Goal: Task Accomplishment & Management: Use online tool/utility

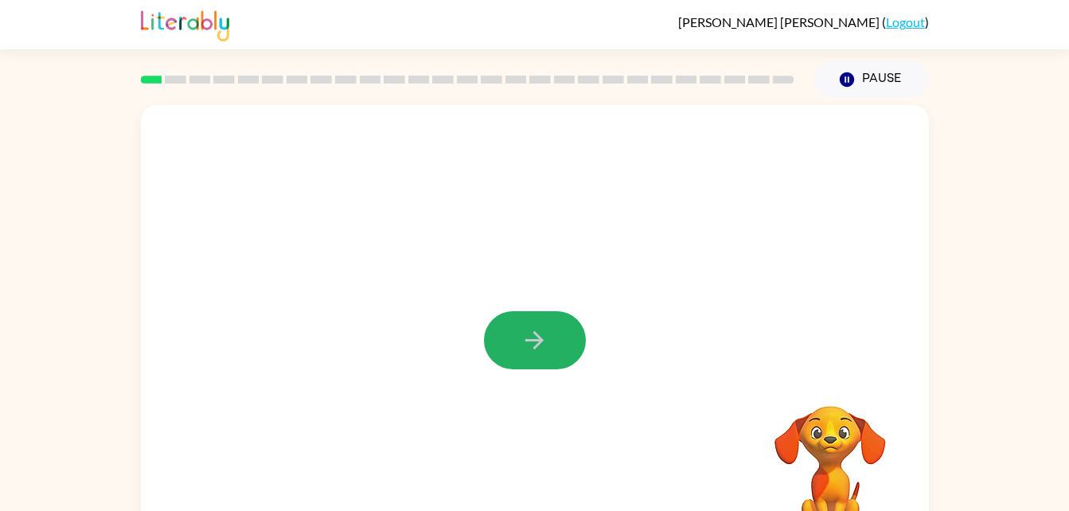
click at [582, 333] on button "button" at bounding box center [535, 340] width 102 height 58
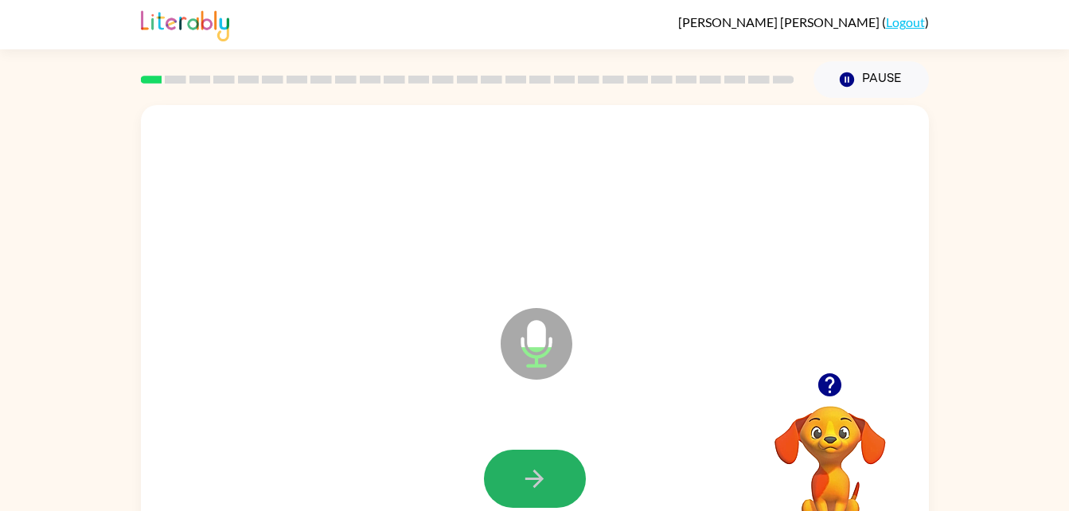
click at [547, 480] on icon "button" at bounding box center [534, 479] width 28 height 28
drag, startPoint x: 545, startPoint y: 480, endPoint x: 510, endPoint y: 481, distance: 35.0
click at [510, 481] on button "button" at bounding box center [535, 479] width 102 height 58
drag, startPoint x: 510, startPoint y: 481, endPoint x: 493, endPoint y: 473, distance: 18.9
click at [493, 473] on button "button" at bounding box center [535, 479] width 102 height 58
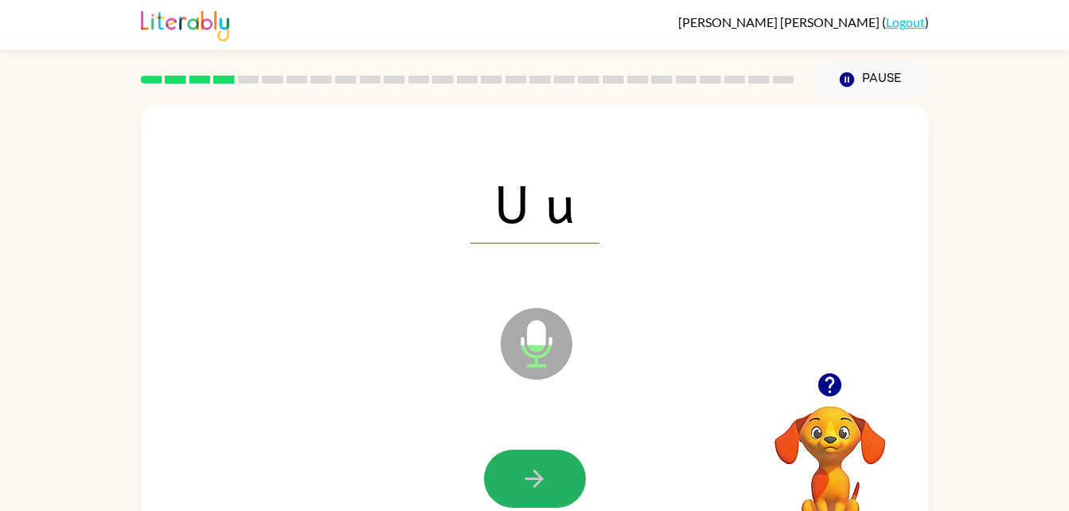
click at [504, 458] on button "button" at bounding box center [535, 479] width 102 height 58
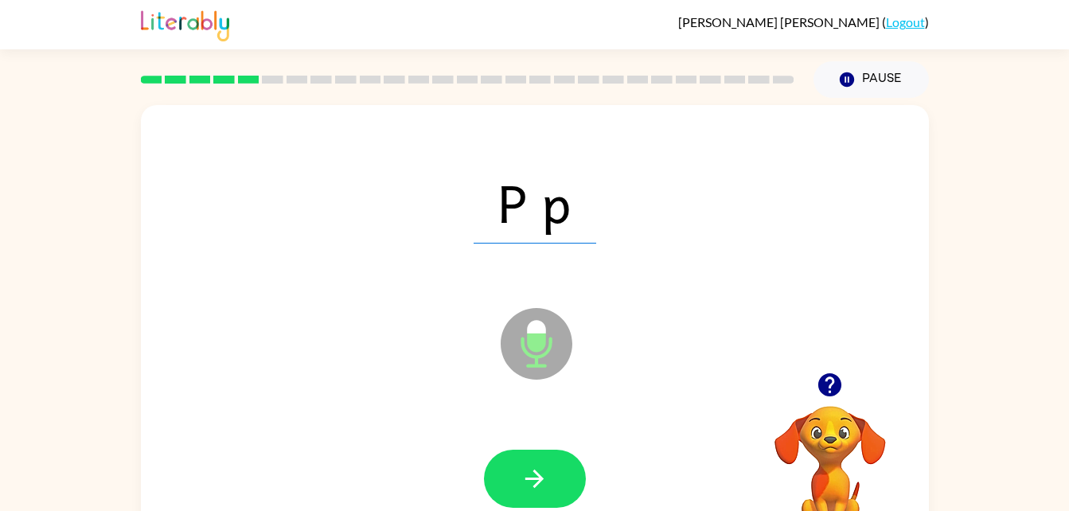
click at [504, 458] on button "button" at bounding box center [535, 479] width 102 height 58
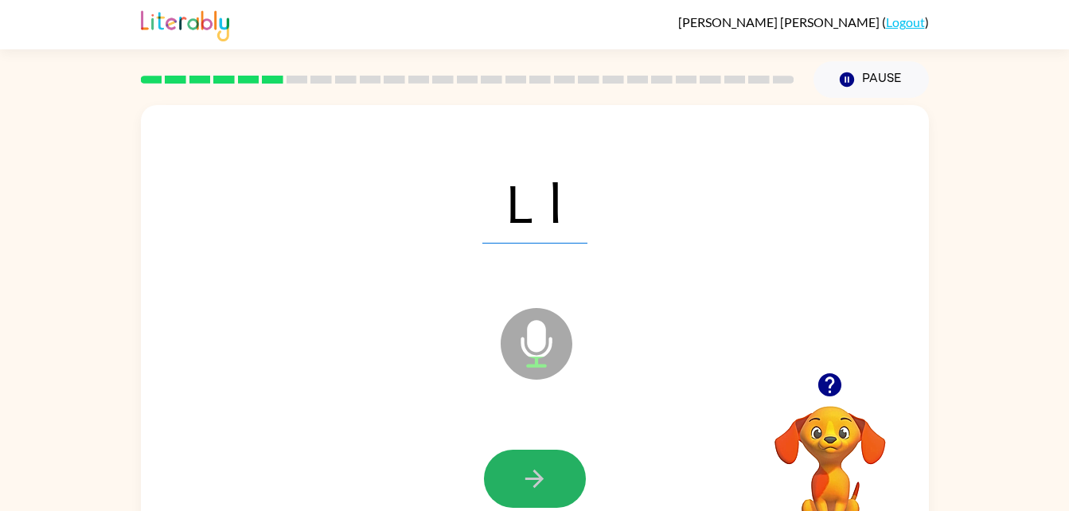
click at [532, 465] on icon "button" at bounding box center [534, 479] width 28 height 28
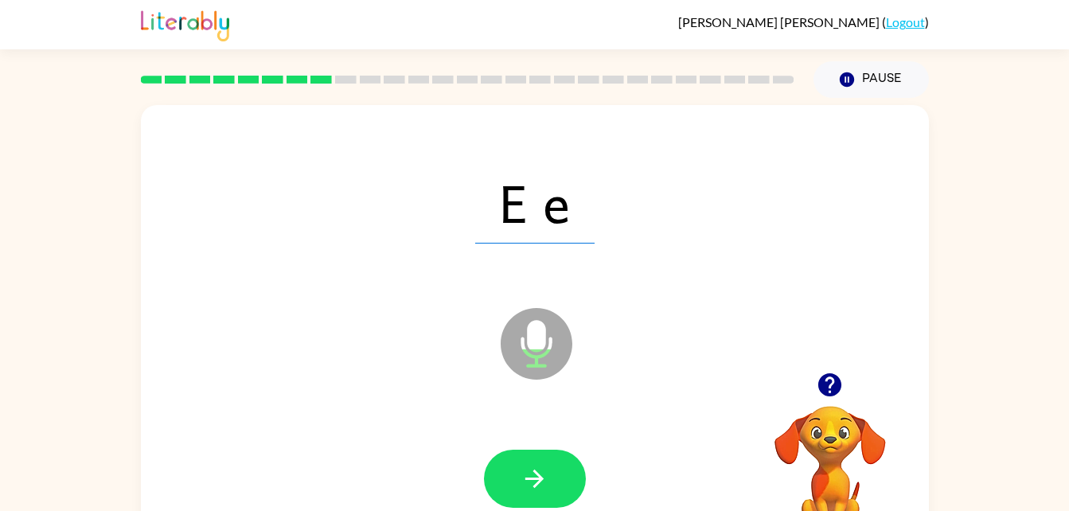
click at [583, 438] on div at bounding box center [535, 479] width 756 height 131
click at [517, 485] on button "button" at bounding box center [535, 479] width 102 height 58
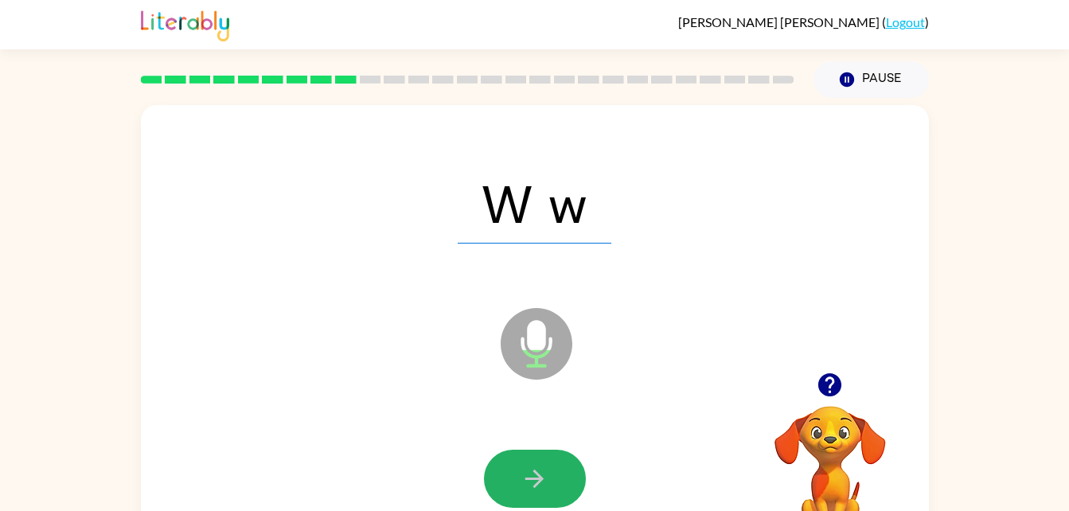
click at [517, 485] on button "button" at bounding box center [535, 479] width 102 height 58
click at [535, 493] on button "button" at bounding box center [535, 479] width 102 height 58
click at [536, 491] on button "button" at bounding box center [535, 479] width 102 height 58
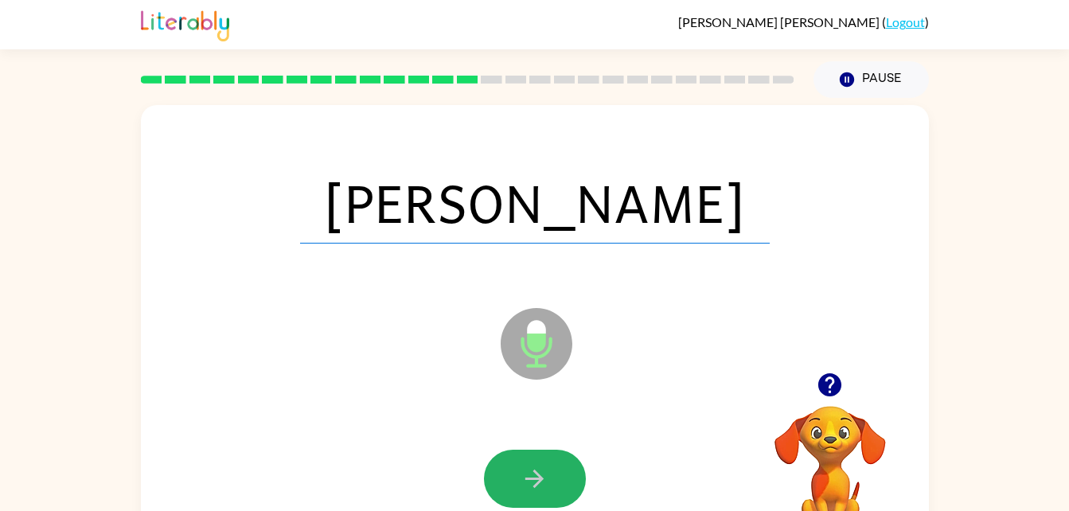
click at [511, 459] on button "button" at bounding box center [535, 479] width 102 height 58
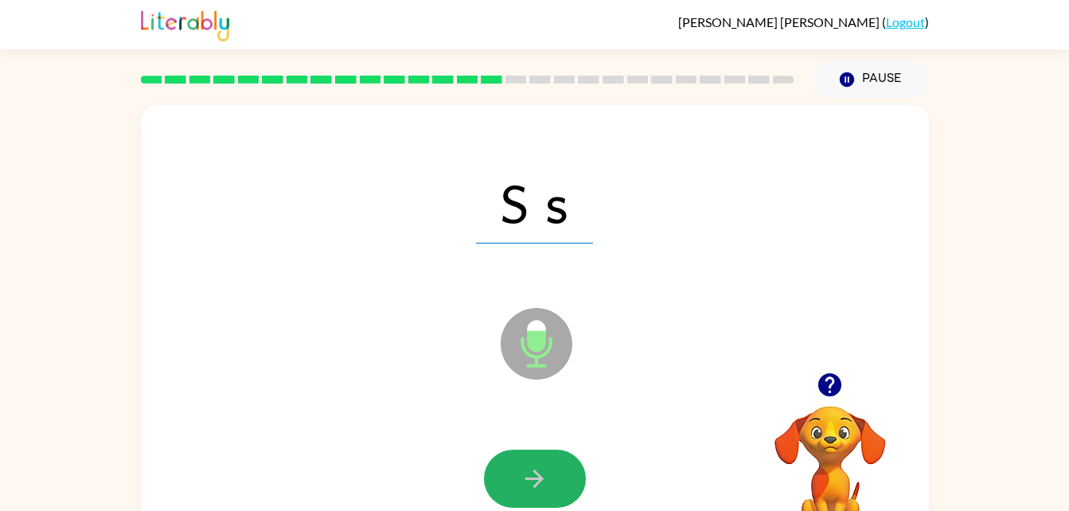
click at [513, 458] on button "button" at bounding box center [535, 479] width 102 height 58
click at [538, 493] on button "button" at bounding box center [535, 479] width 102 height 58
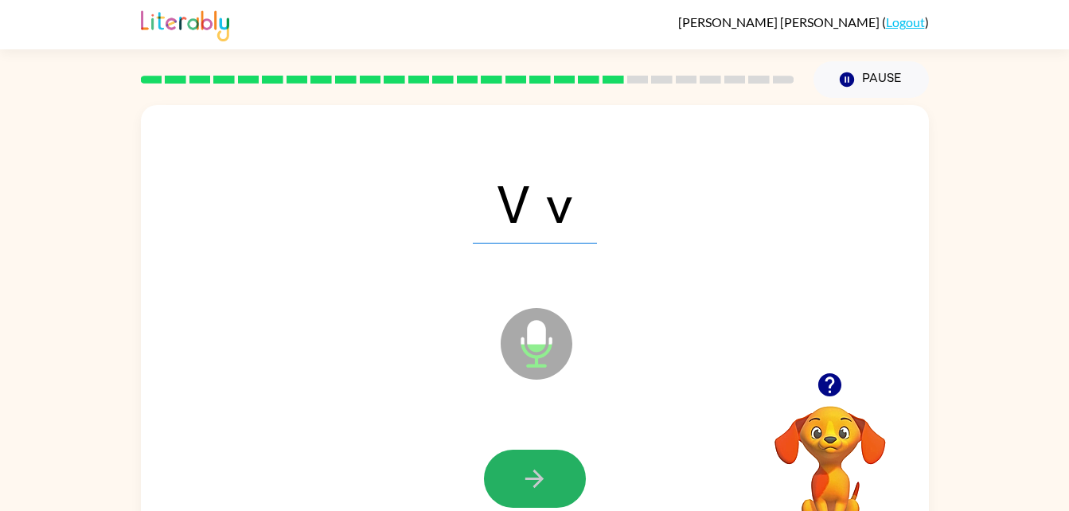
click at [540, 488] on icon "button" at bounding box center [534, 479] width 28 height 28
click at [548, 495] on button "button" at bounding box center [535, 479] width 102 height 58
drag, startPoint x: 548, startPoint y: 495, endPoint x: 494, endPoint y: 495, distance: 54.1
click at [494, 495] on button "button" at bounding box center [535, 479] width 102 height 58
click at [514, 497] on button "button" at bounding box center [535, 479] width 102 height 58
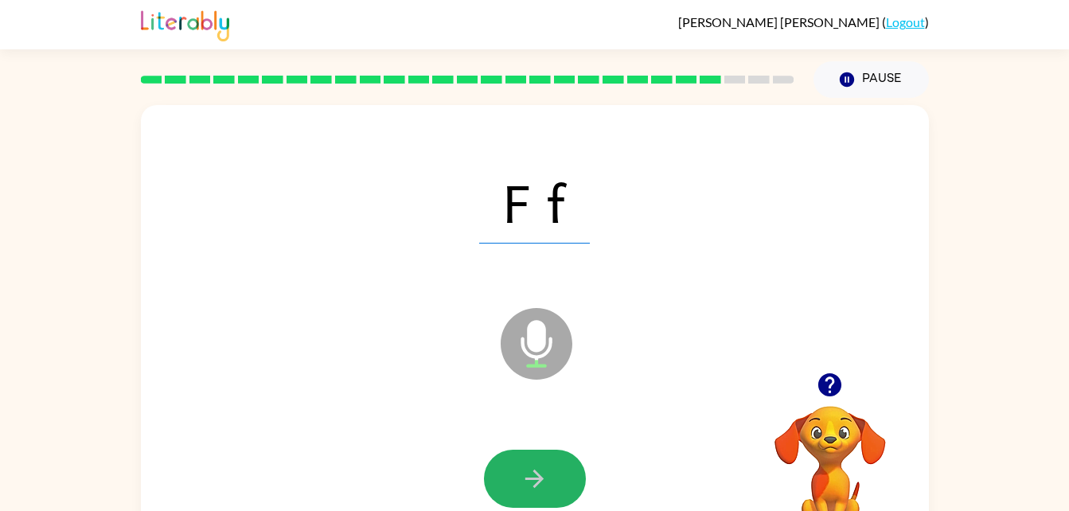
click at [514, 497] on button "button" at bounding box center [535, 479] width 102 height 58
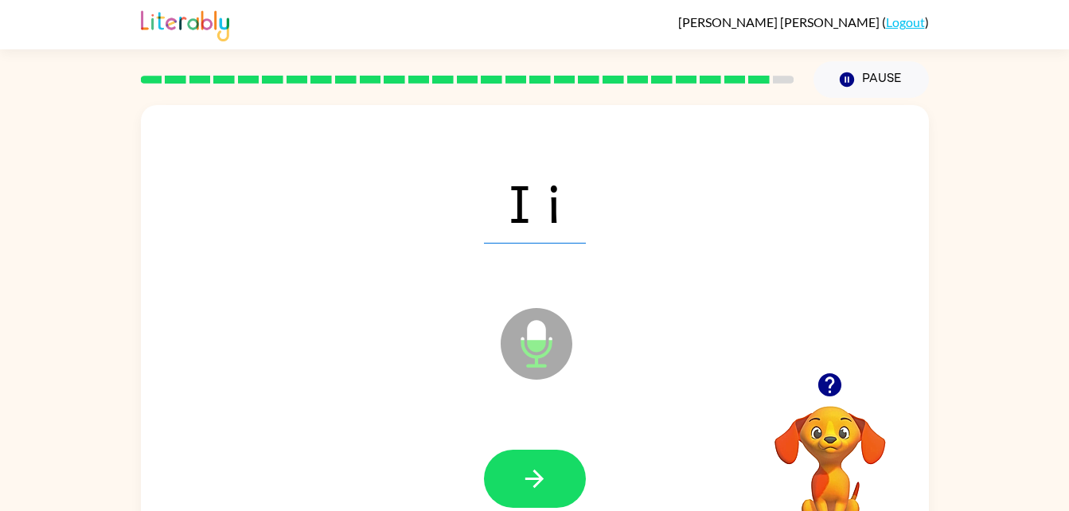
click at [564, 464] on button "button" at bounding box center [535, 479] width 102 height 58
